Goal: Task Accomplishment & Management: Complete application form

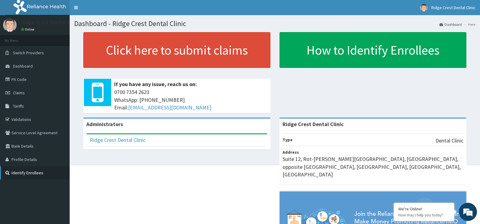
click at [25, 171] on link "Identify Enrollees" at bounding box center [35, 172] width 70 height 13
drag, startPoint x: 25, startPoint y: 171, endPoint x: 21, endPoint y: 160, distance: 12.0
click at [25, 170] on link "Identify Enrollees" at bounding box center [35, 172] width 70 height 13
click at [472, 25] on li "Here" at bounding box center [468, 24] width 13 height 5
click at [33, 115] on link "Validations" at bounding box center [35, 119] width 70 height 13
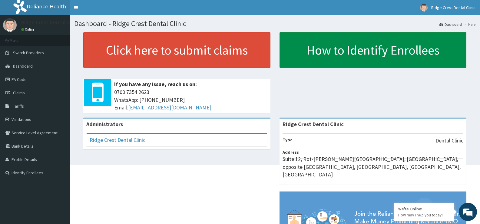
click at [397, 42] on link "How to Identify Enrollees" at bounding box center [373, 50] width 187 height 36
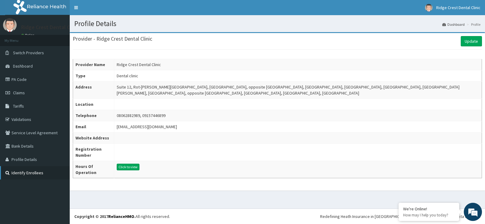
click at [20, 173] on link "Identify Enrollees" at bounding box center [35, 172] width 70 height 13
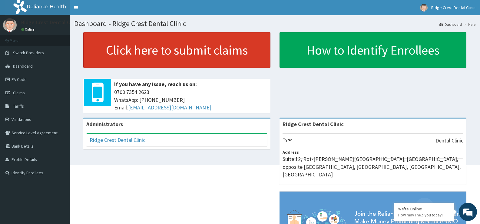
click at [141, 55] on link "Click here to submit claims" at bounding box center [176, 50] width 187 height 36
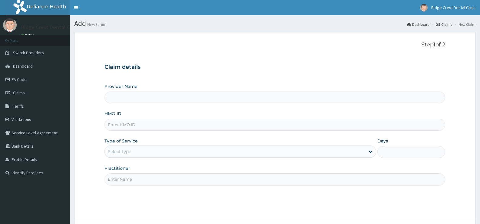
type input "Ridge Crest Dental Clinic"
drag, startPoint x: 111, startPoint y: 125, endPoint x: 115, endPoint y: 125, distance: 4.9
click at [111, 125] on input "HMO ID" at bounding box center [274, 125] width 341 height 12
type input "k"
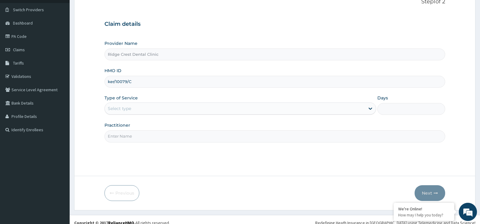
scroll to position [49, 0]
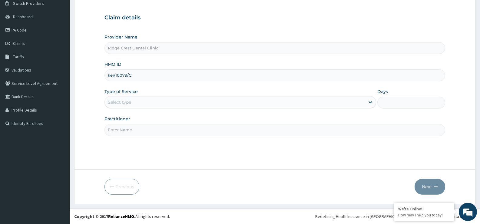
click at [182, 47] on input "Ridge Crest Dental Clinic" at bounding box center [274, 48] width 341 height 12
click at [162, 102] on div "Select type" at bounding box center [235, 102] width 260 height 10
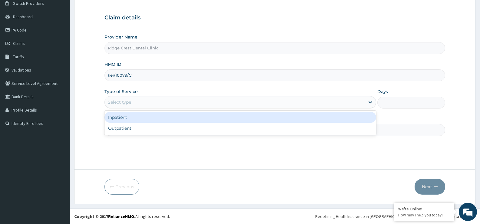
click at [154, 117] on div "Inpatient" at bounding box center [239, 117] width 271 height 11
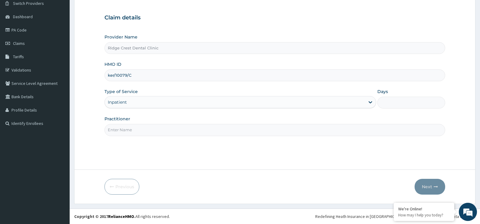
click at [130, 127] on input "Practitioner" at bounding box center [274, 130] width 341 height 12
click at [392, 102] on input "Days" at bounding box center [411, 103] width 68 height 12
click at [160, 129] on input "Practitioner" at bounding box center [274, 130] width 341 height 12
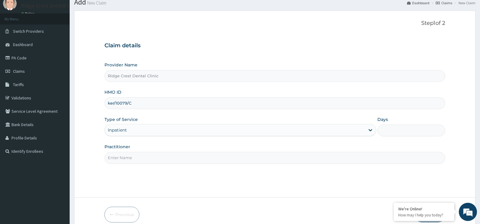
scroll to position [0, 0]
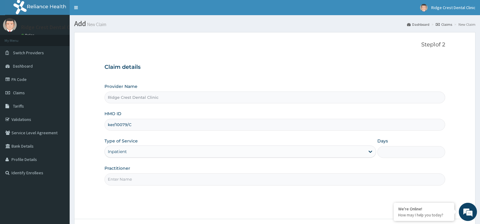
click at [114, 124] on input "ker/10079/C" at bounding box center [274, 125] width 341 height 12
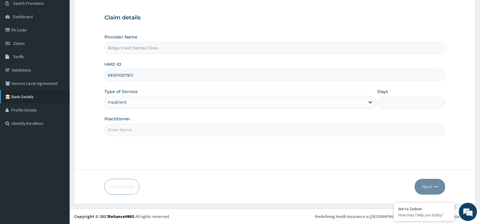
scroll to position [19, 0]
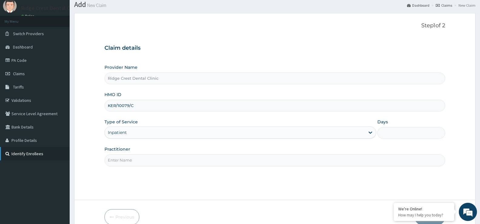
type input "KER/10079/C"
click at [26, 157] on link "Identify Enrollees" at bounding box center [35, 153] width 70 height 13
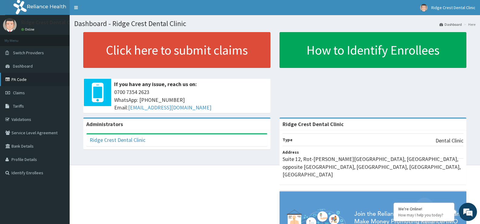
click at [14, 79] on link "PA Code" at bounding box center [35, 79] width 70 height 13
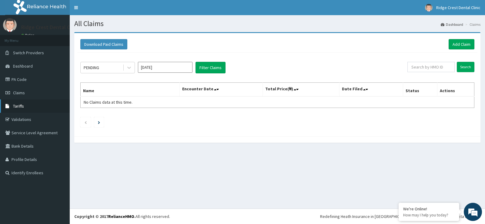
click at [17, 108] on span "Tariffs" at bounding box center [18, 105] width 11 height 5
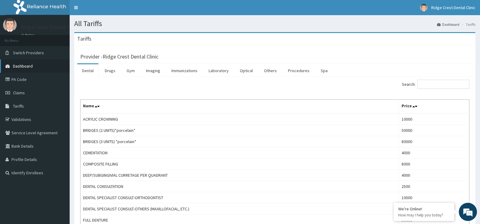
click at [26, 63] on span "Dashboard" at bounding box center [23, 65] width 20 height 5
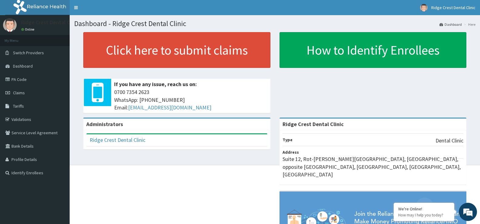
scroll to position [12, 0]
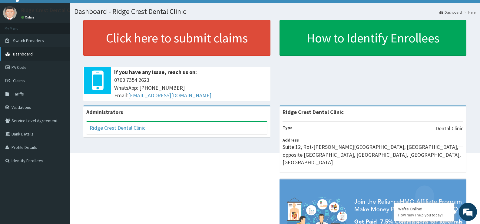
click at [38, 55] on link "Dashboard" at bounding box center [35, 53] width 70 height 13
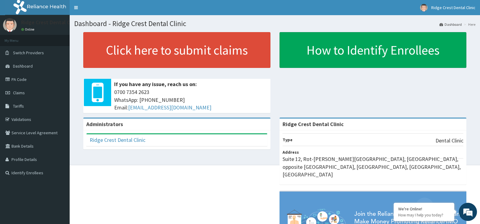
click at [472, 26] on li "Here" at bounding box center [468, 24] width 13 height 5
click at [477, 24] on section "Dashboard - Ridge Crest Dental Clinic Dashboard Here" at bounding box center [275, 21] width 410 height 12
click at [473, 25] on li "Here" at bounding box center [468, 24] width 13 height 5
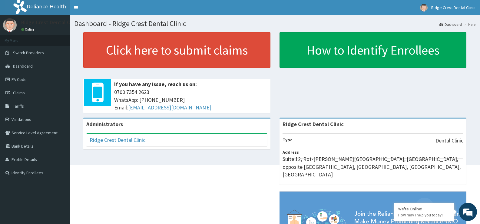
click at [452, 23] on link "Dashboard" at bounding box center [450, 24] width 22 height 5
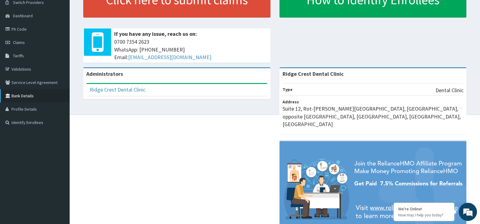
scroll to position [61, 0]
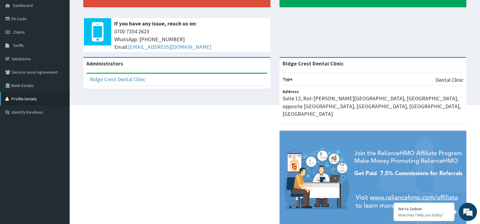
click at [32, 98] on link "Profile Details" at bounding box center [35, 98] width 70 height 13
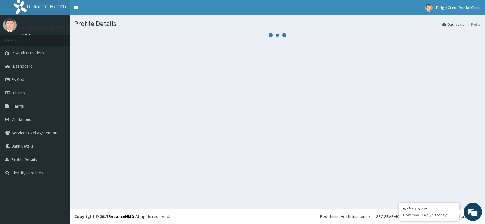
click at [451, 23] on link "Dashboard" at bounding box center [453, 24] width 22 height 5
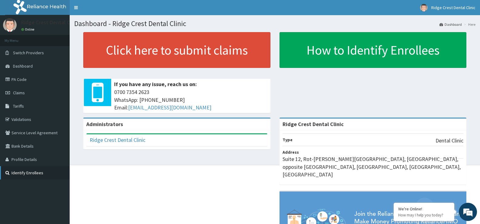
click at [25, 170] on link "Identify Enrollees" at bounding box center [35, 172] width 70 height 13
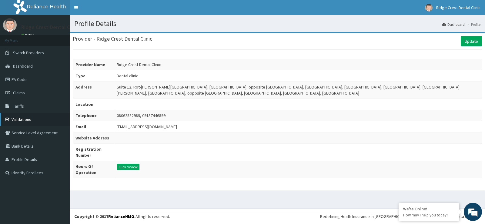
click at [36, 118] on link "Validations" at bounding box center [35, 119] width 70 height 13
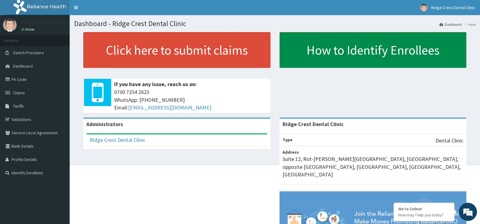
click at [323, 53] on link "How to Identify Enrollees" at bounding box center [373, 50] width 187 height 36
